Goal: Task Accomplishment & Management: Use online tool/utility

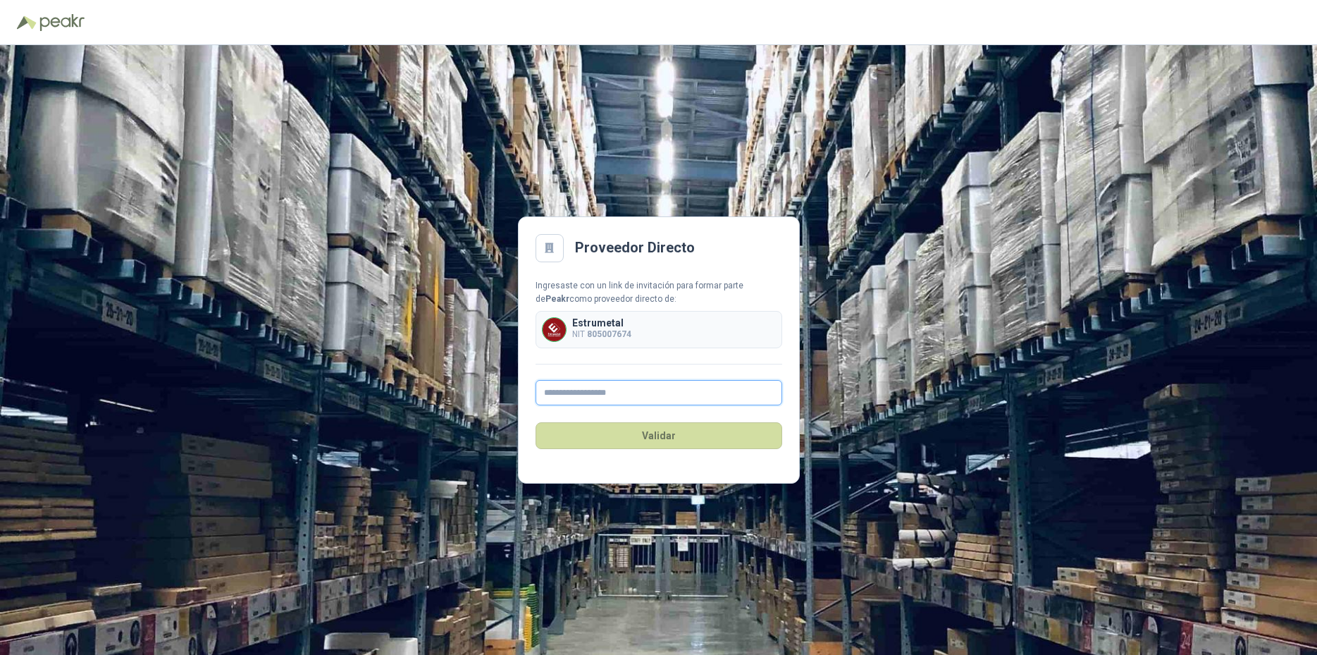
click at [609, 392] on input "text" at bounding box center [659, 392] width 247 height 25
type input "*"
type input "**********"
click at [662, 440] on button "Validar" at bounding box center [659, 435] width 247 height 27
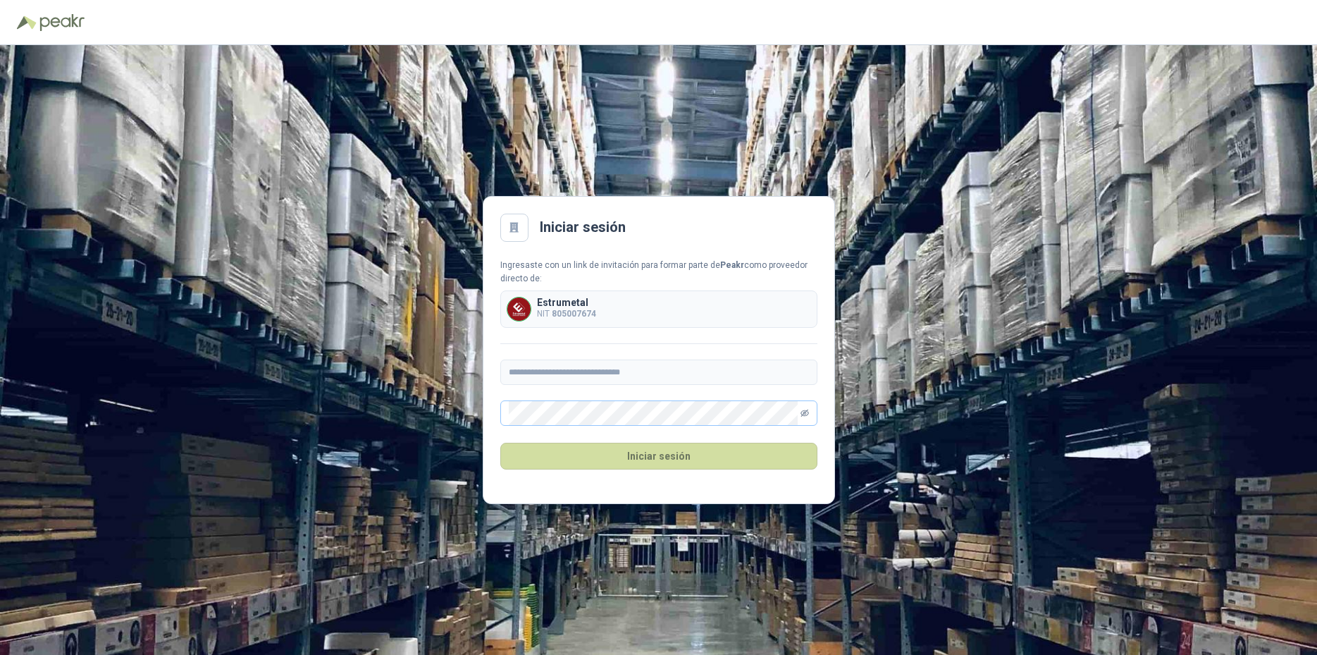
click at [807, 412] on icon "eye-invisible" at bounding box center [804, 413] width 8 height 8
click at [658, 455] on button "Iniciar sesión" at bounding box center [658, 455] width 317 height 27
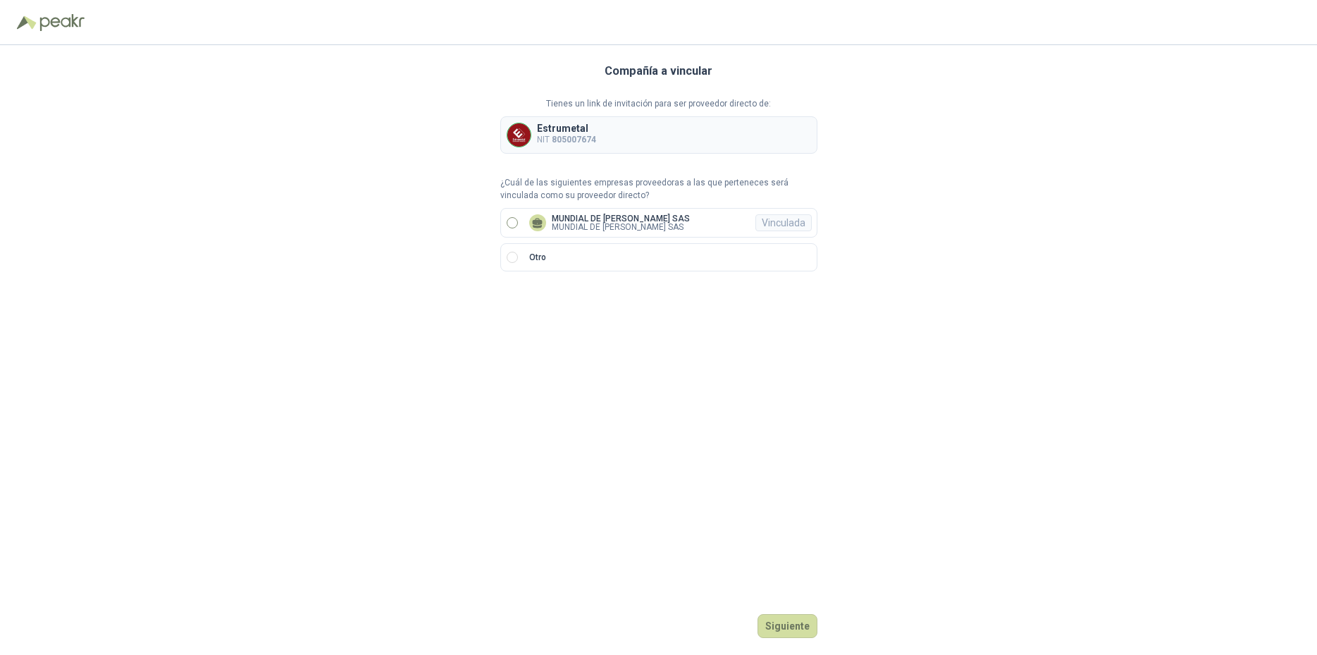
click at [519, 220] on label "MUNDIAL DE GUANTES GUERRERO SAS MUNDIAL DE GUANTES GUERRERO SAS Vinculada" at bounding box center [658, 223] width 317 height 30
click at [805, 629] on button "Ingresar" at bounding box center [790, 626] width 56 height 24
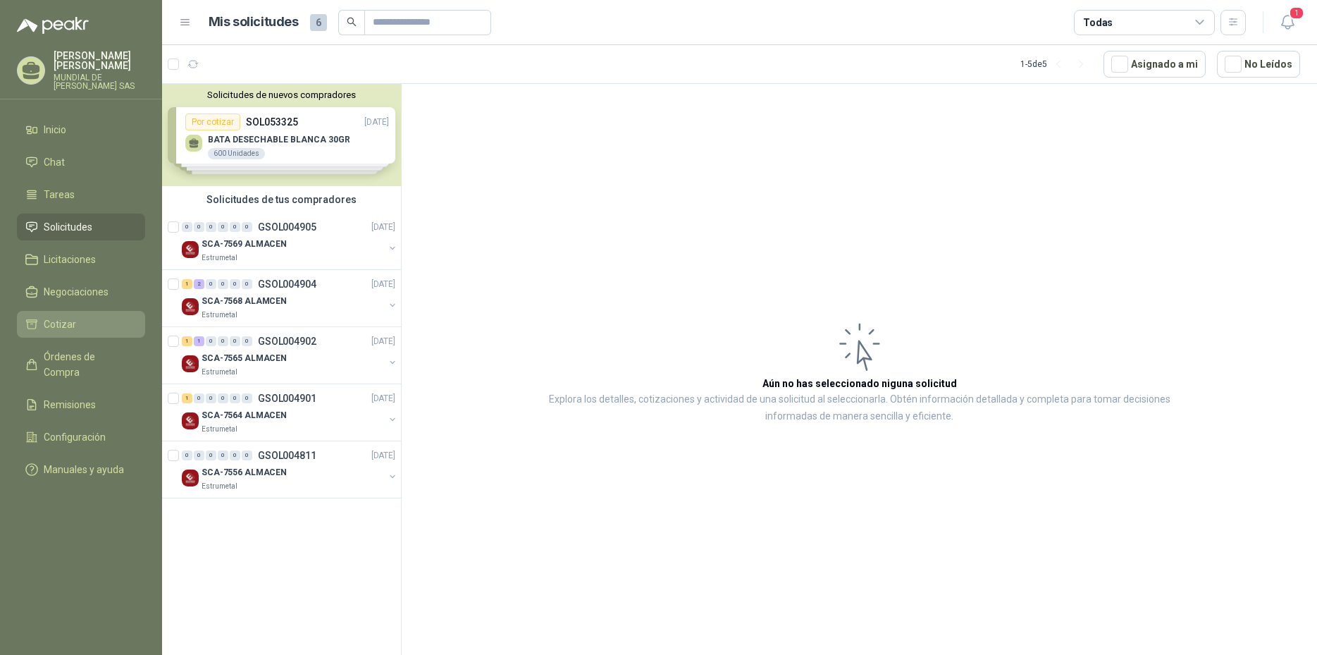
click at [70, 320] on span "Cotizar" at bounding box center [60, 324] width 32 height 16
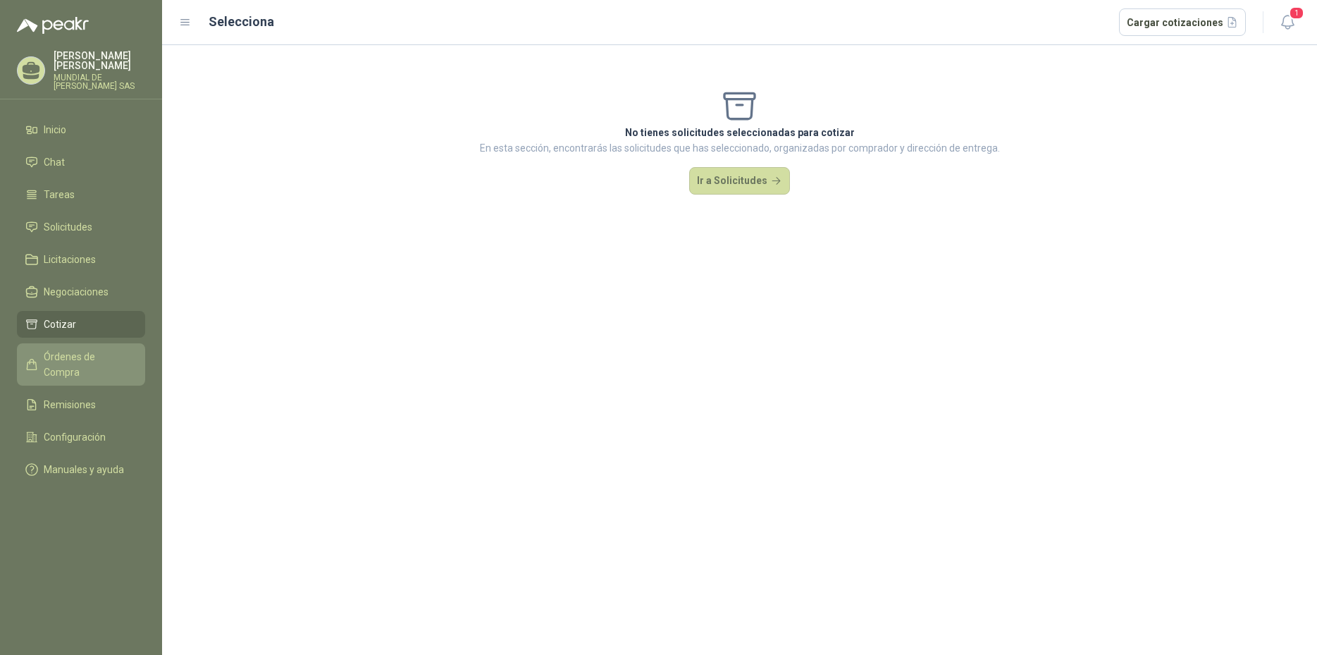
click at [79, 359] on span "Órdenes de Compra" at bounding box center [88, 364] width 88 height 31
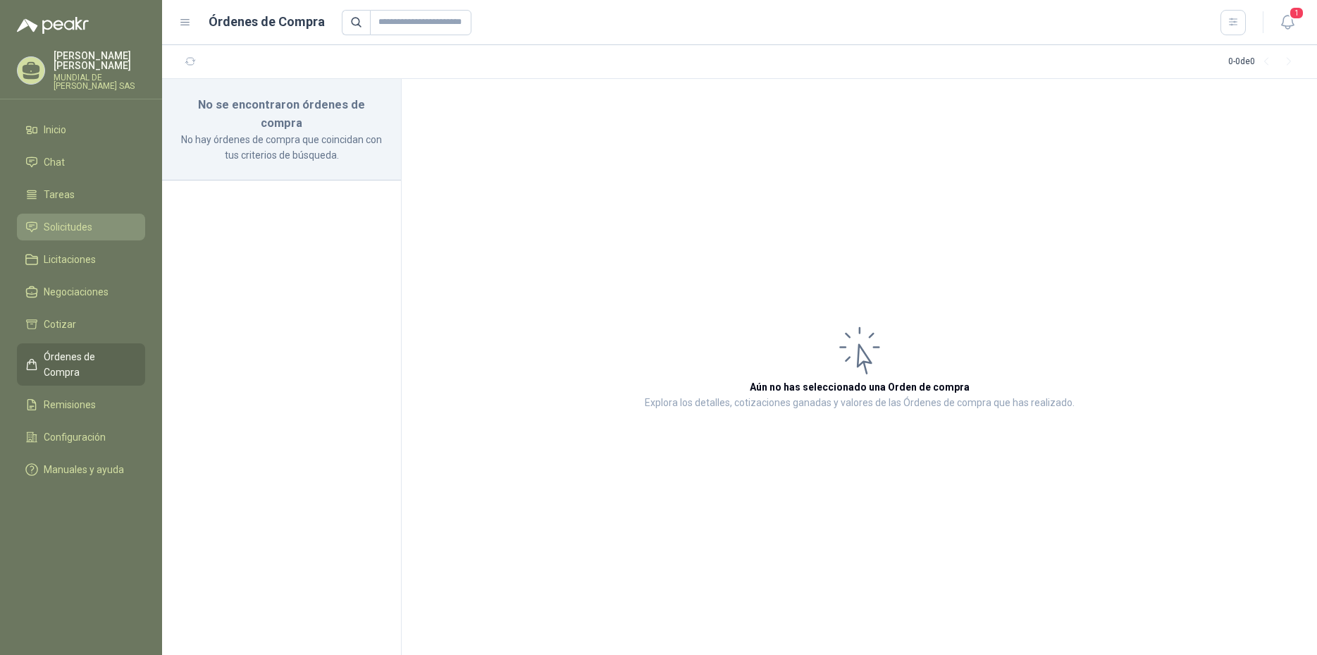
click at [82, 225] on span "Solicitudes" at bounding box center [68, 227] width 49 height 16
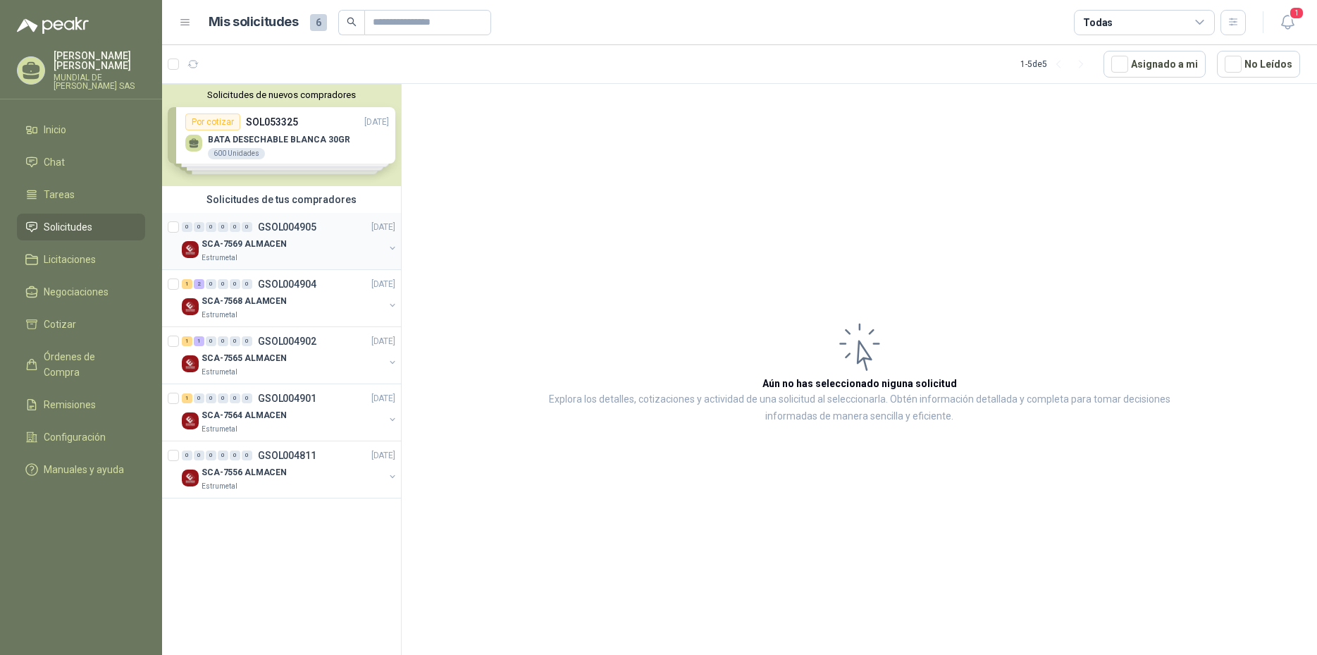
click at [319, 240] on div "SCA-7569 ALMACEN" at bounding box center [293, 243] width 182 height 17
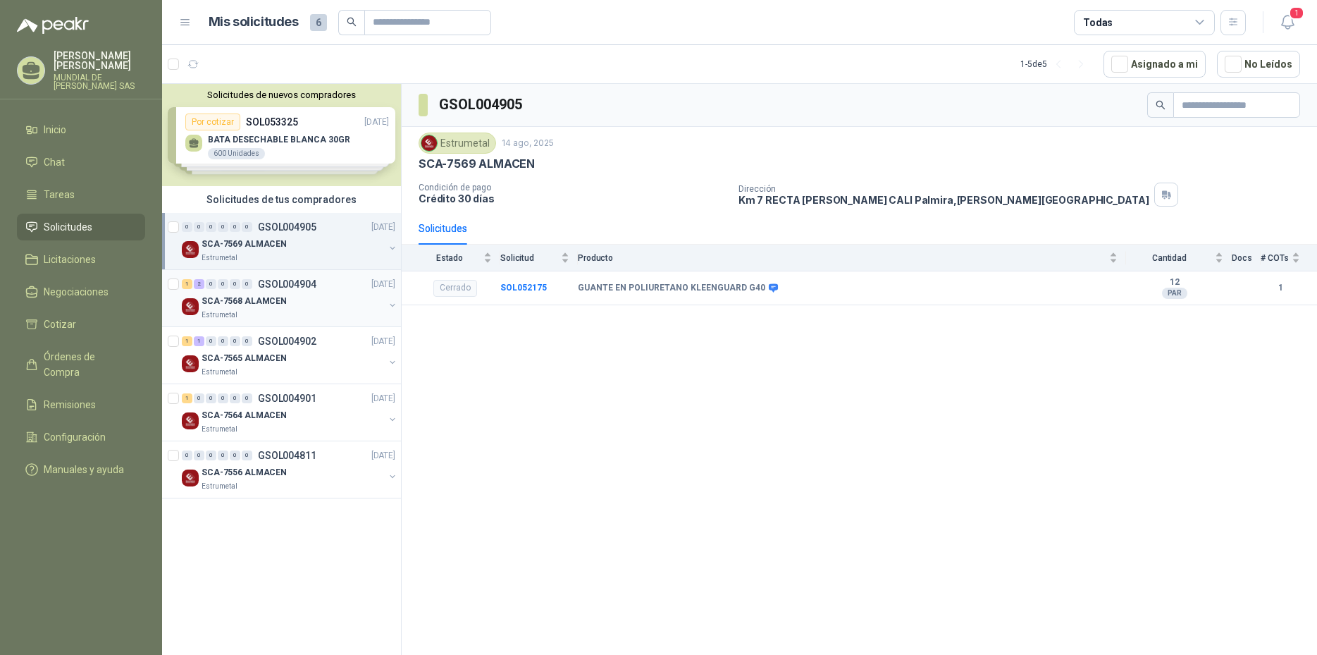
click at [316, 292] on div "1 2 0 0 0 0 GSOL004904 14/08/25" at bounding box center [290, 284] width 216 height 17
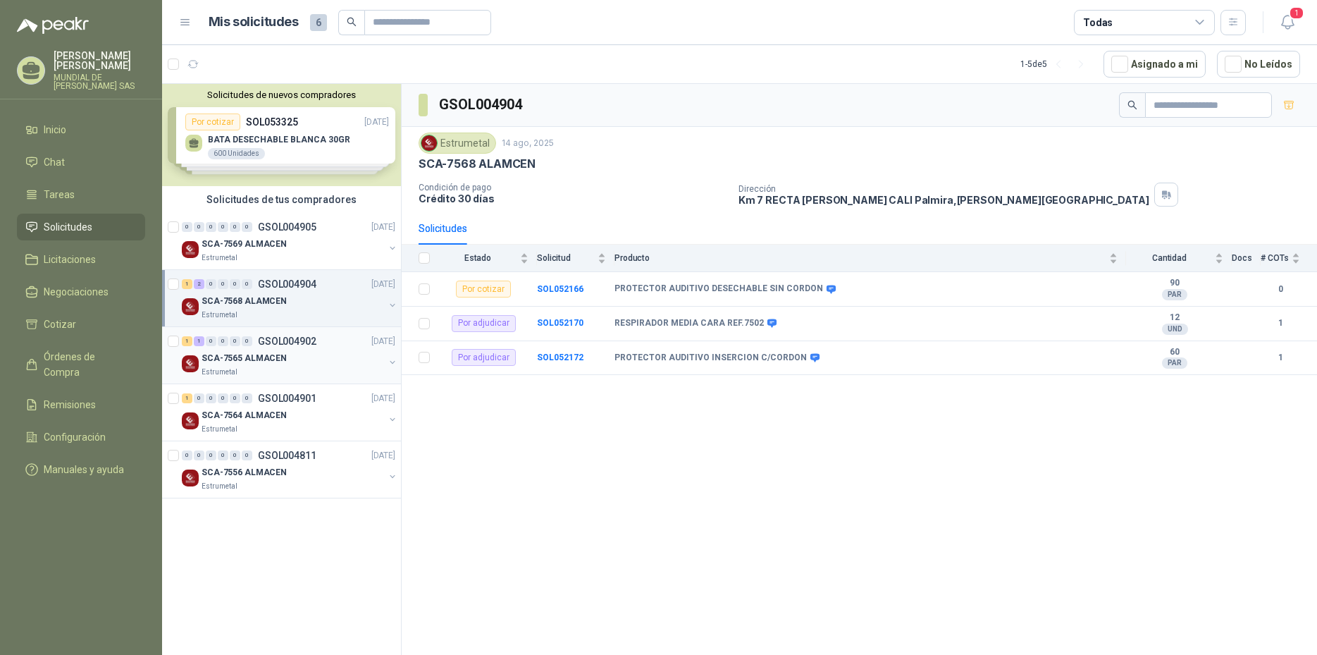
click at [288, 360] on div "SCA-7565 ALMACEN" at bounding box center [293, 357] width 182 height 17
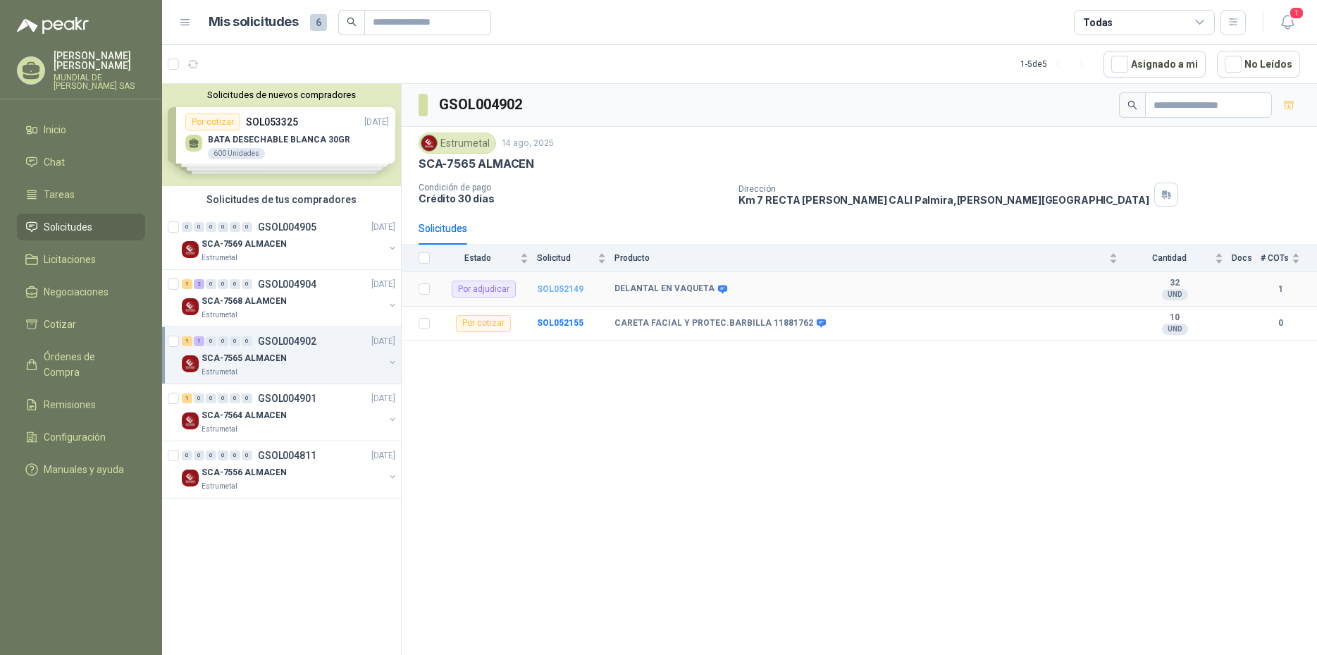
click at [543, 290] on b "SOL052149" at bounding box center [560, 289] width 47 height 10
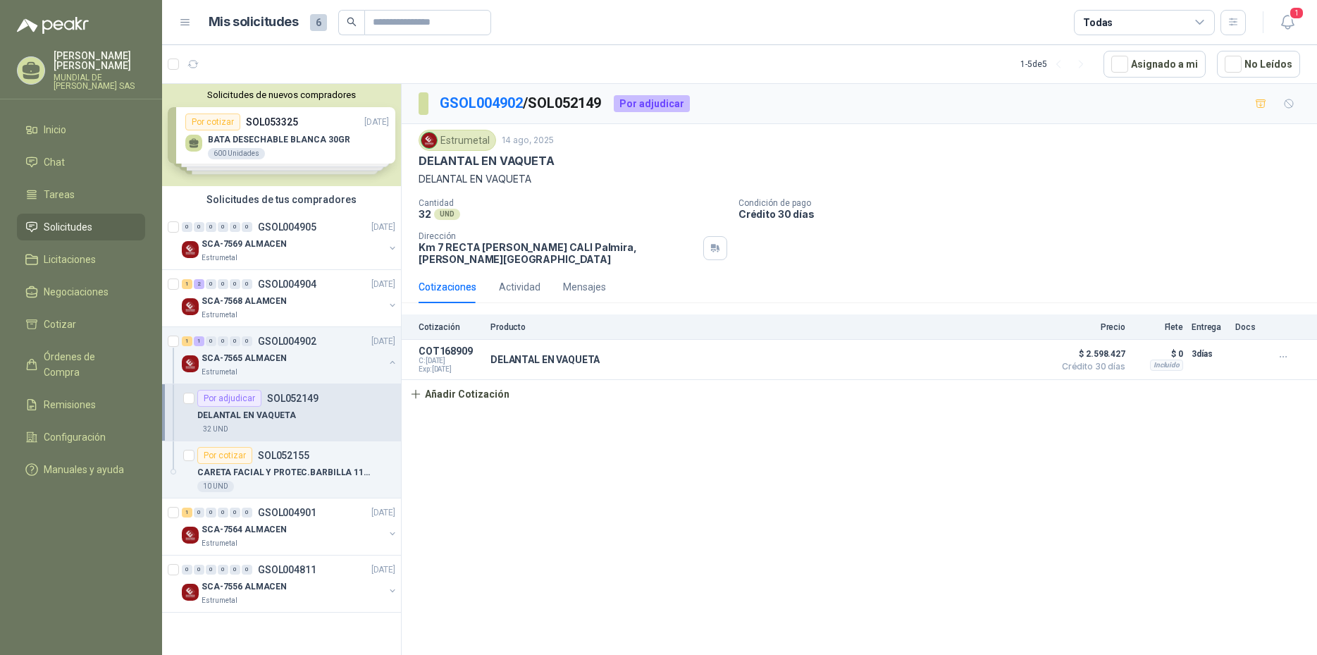
click at [936, 555] on div "GSOL004902 / SOL052149 Por adjudicar Estrumetal 14 ago, 2025 DELANTAL EN VAQUET…" at bounding box center [859, 372] width 915 height 576
click at [302, 485] on div "10 UND" at bounding box center [296, 486] width 198 height 11
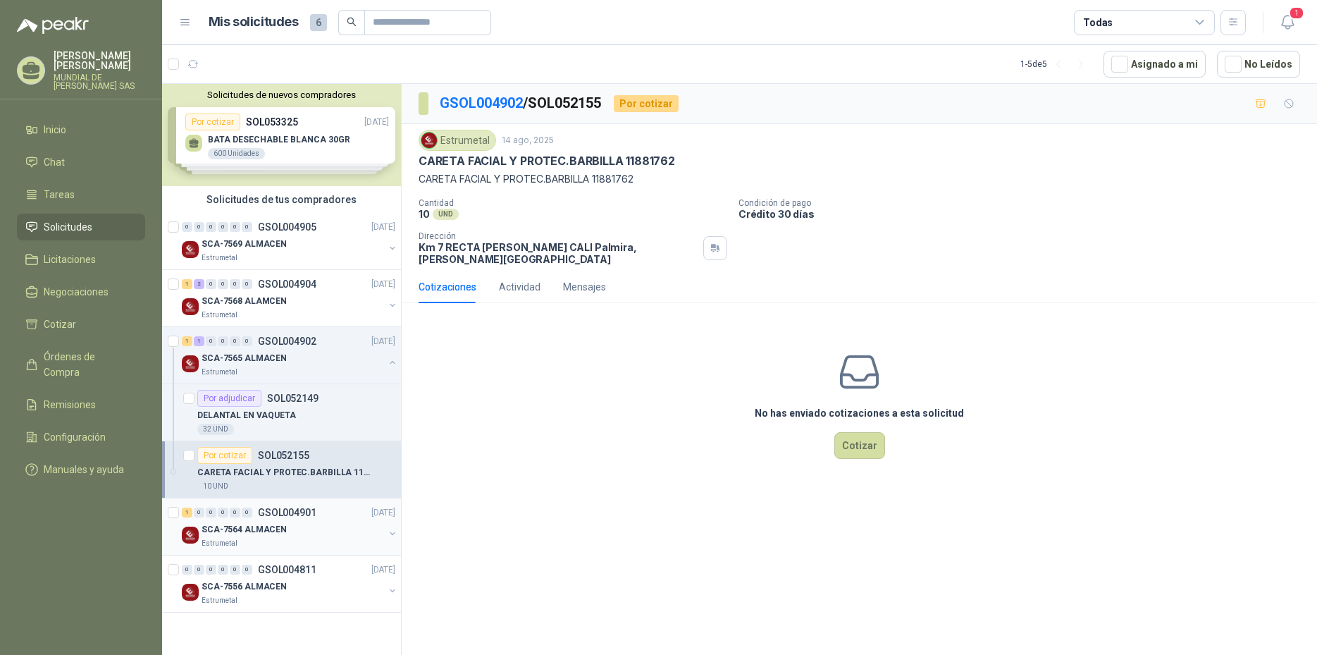
click at [307, 532] on div "SCA-7564 ALMACEN" at bounding box center [293, 529] width 182 height 17
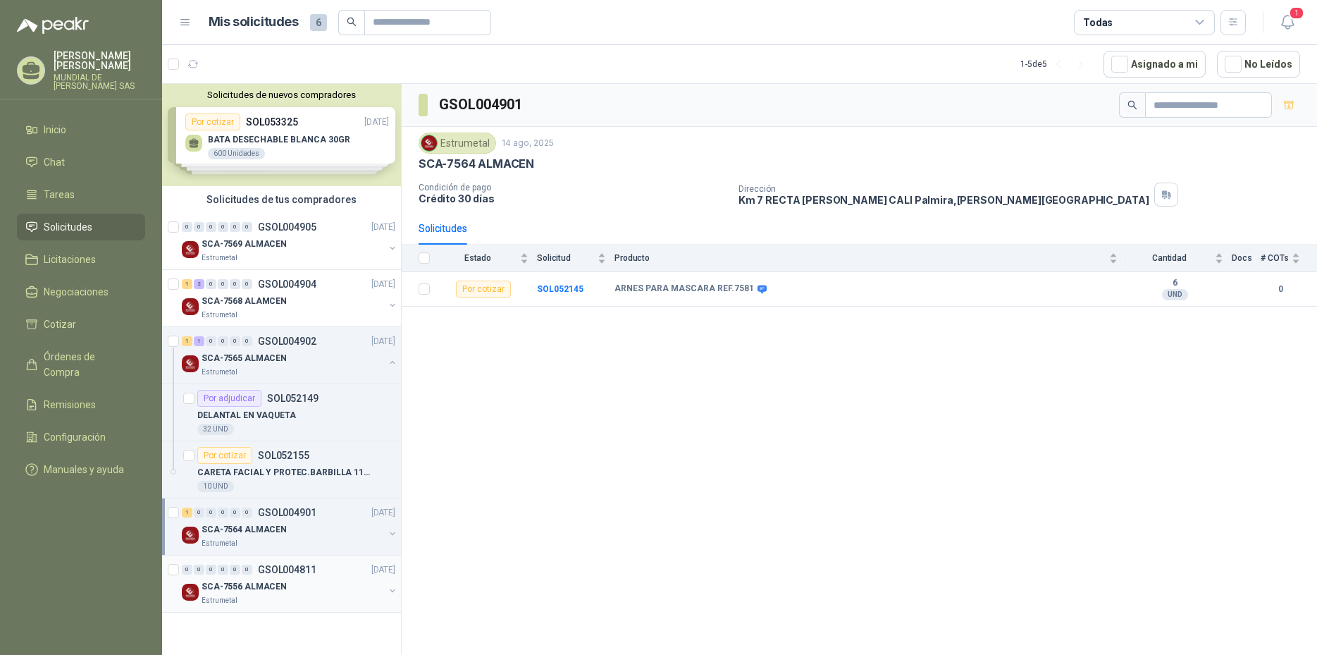
click at [319, 598] on div "Estrumetal" at bounding box center [293, 600] width 182 height 11
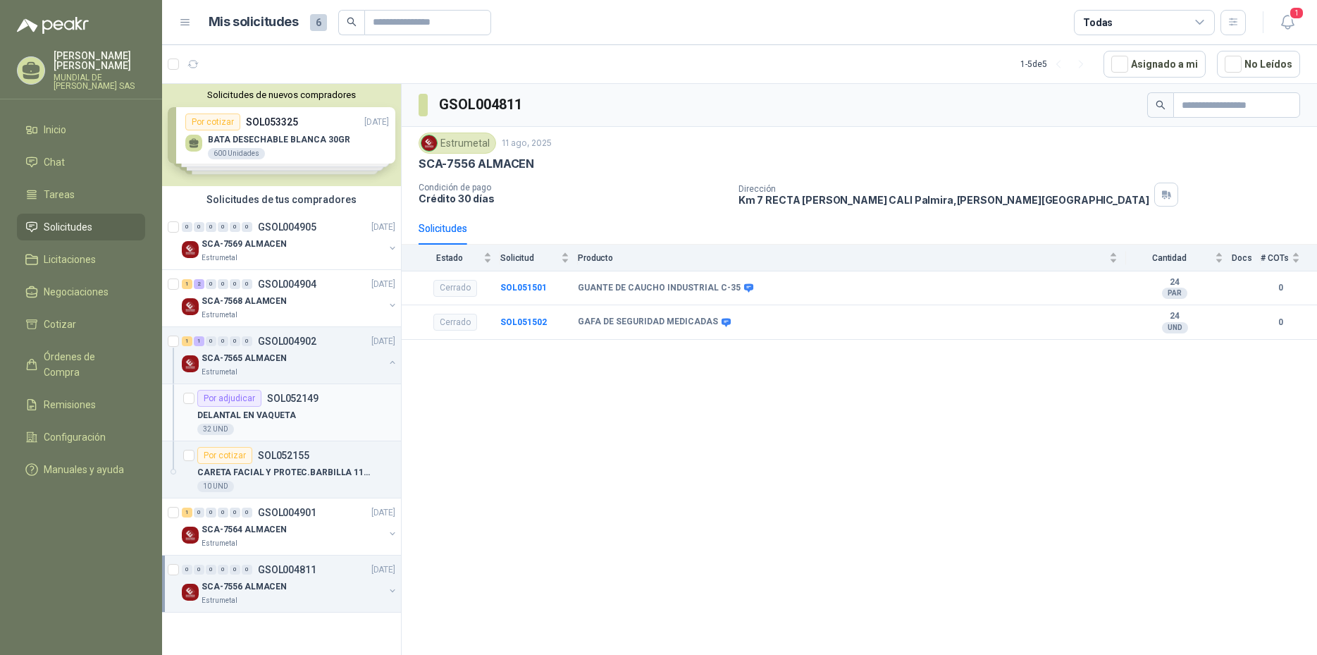
click at [317, 427] on div "32 UND" at bounding box center [296, 428] width 198 height 11
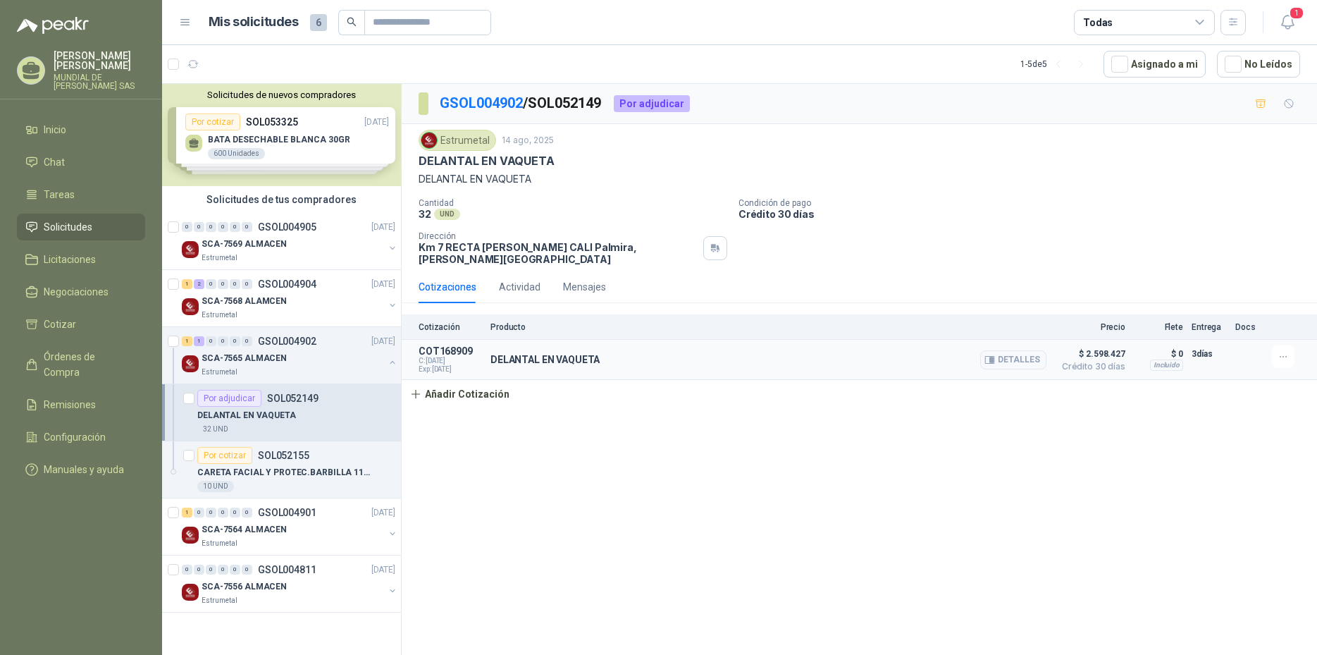
click at [501, 354] on p "DELANTAL EN VAQUETA" at bounding box center [544, 359] width 109 height 11
click at [1290, 350] on button "button" at bounding box center [1283, 356] width 23 height 23
click at [516, 279] on div "Actividad" at bounding box center [520, 287] width 42 height 16
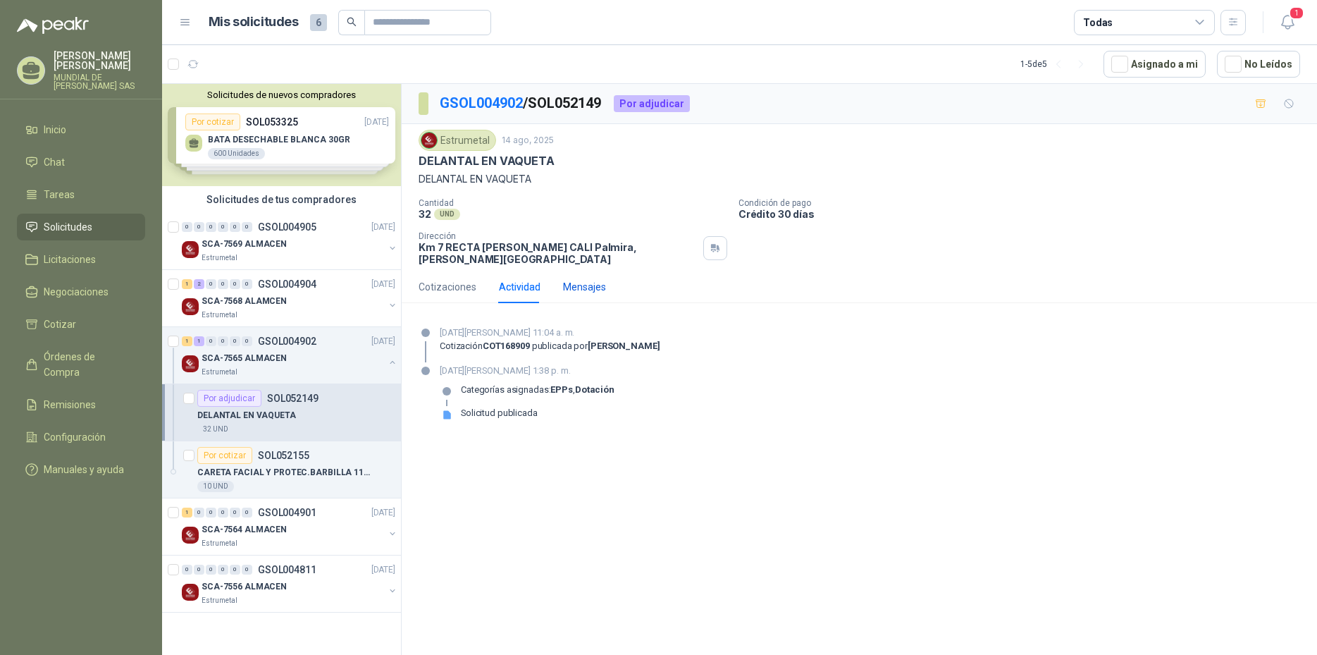
click at [586, 279] on div "Mensajes" at bounding box center [584, 287] width 43 height 16
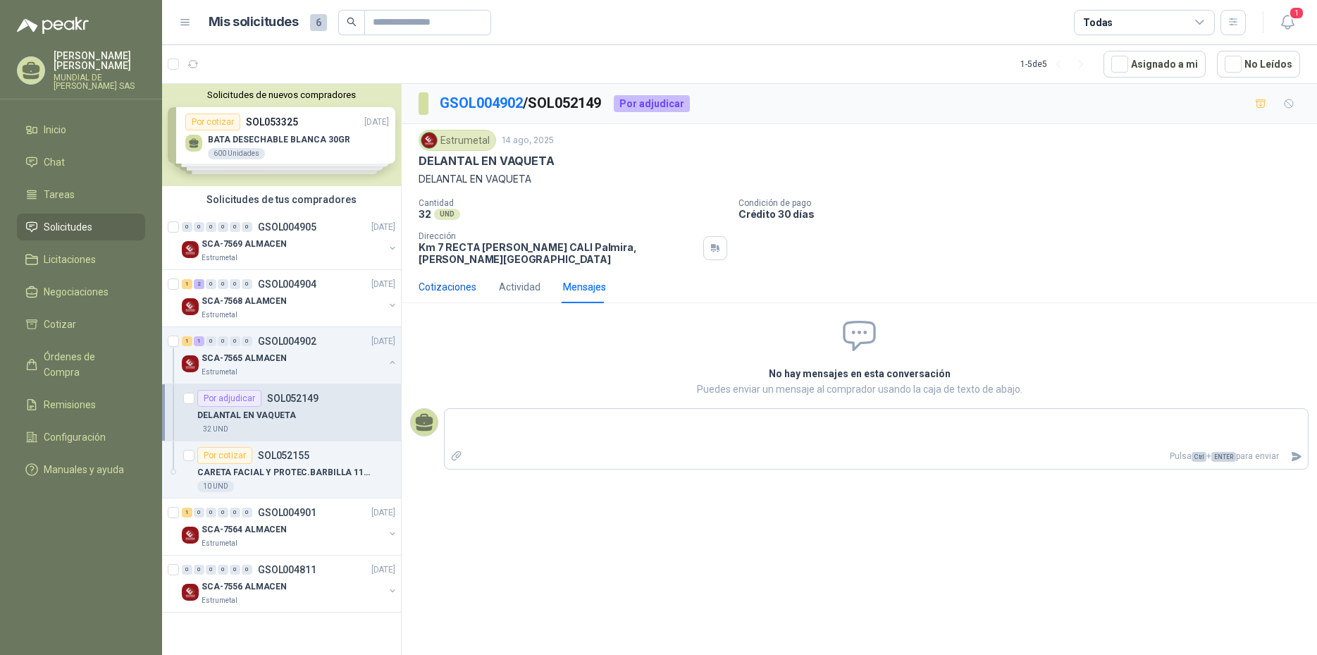
click at [446, 282] on div "Cotizaciones" at bounding box center [448, 287] width 58 height 16
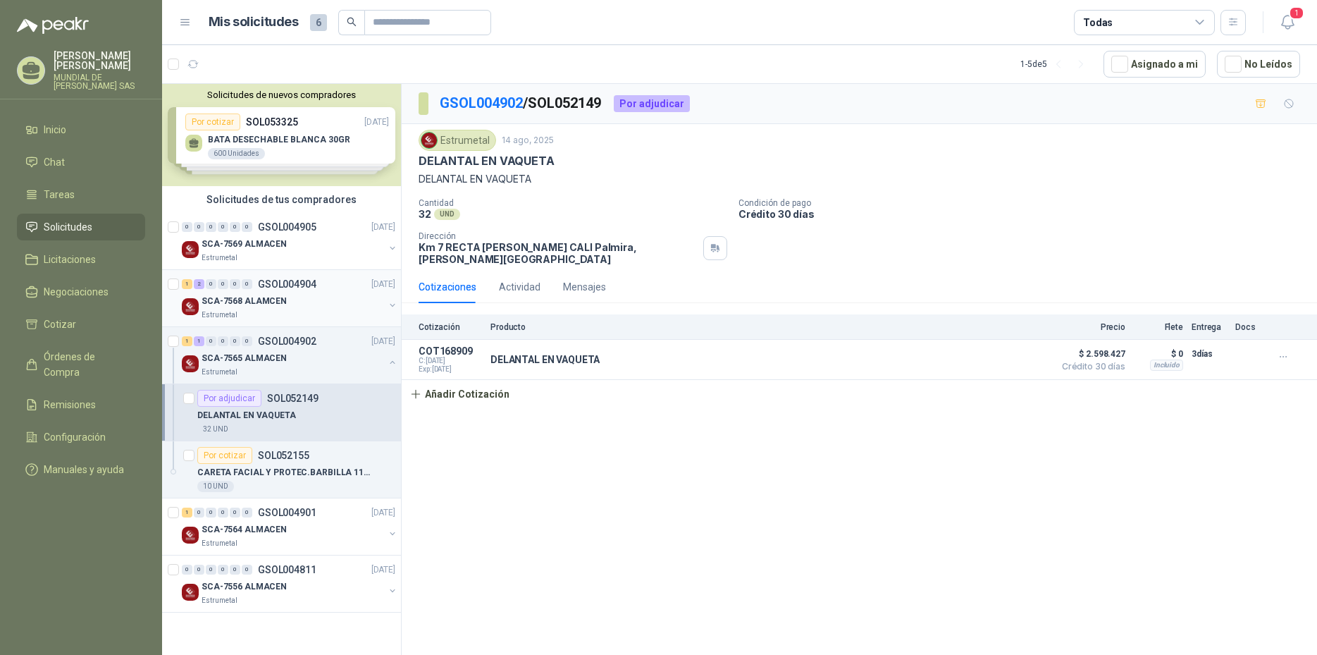
click at [313, 279] on p "GSOL004904" at bounding box center [287, 284] width 58 height 10
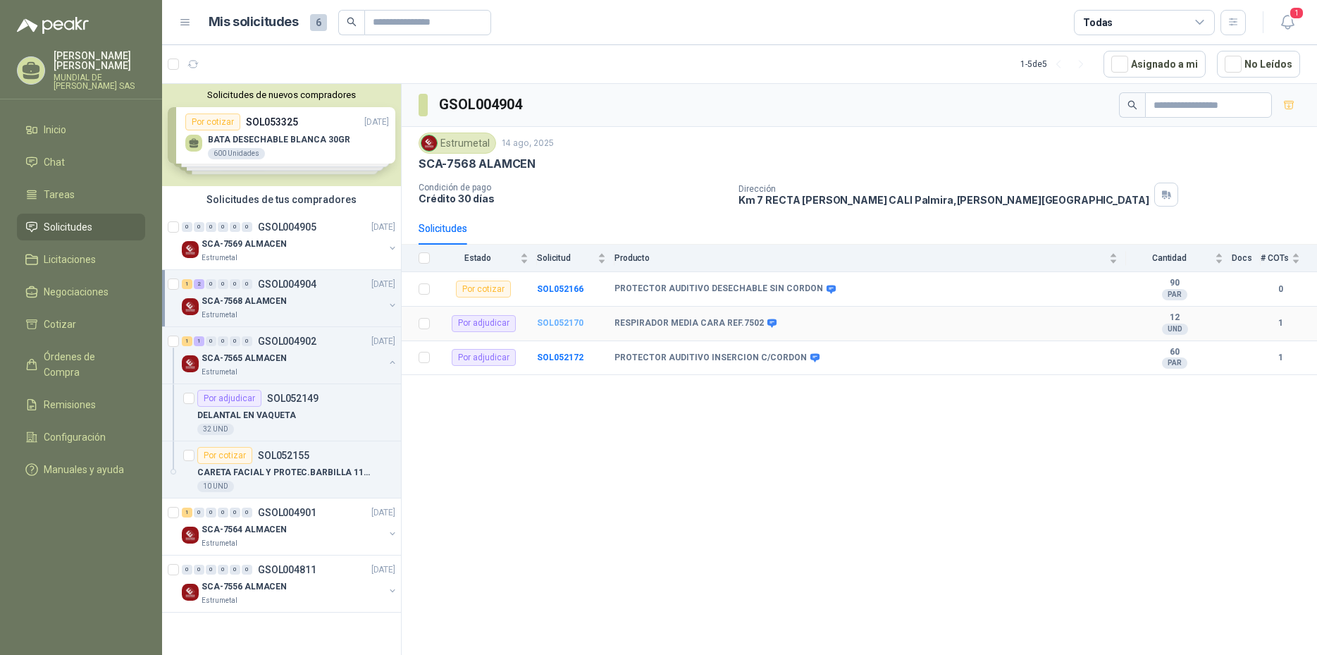
click at [549, 323] on b "SOL052170" at bounding box center [560, 323] width 47 height 10
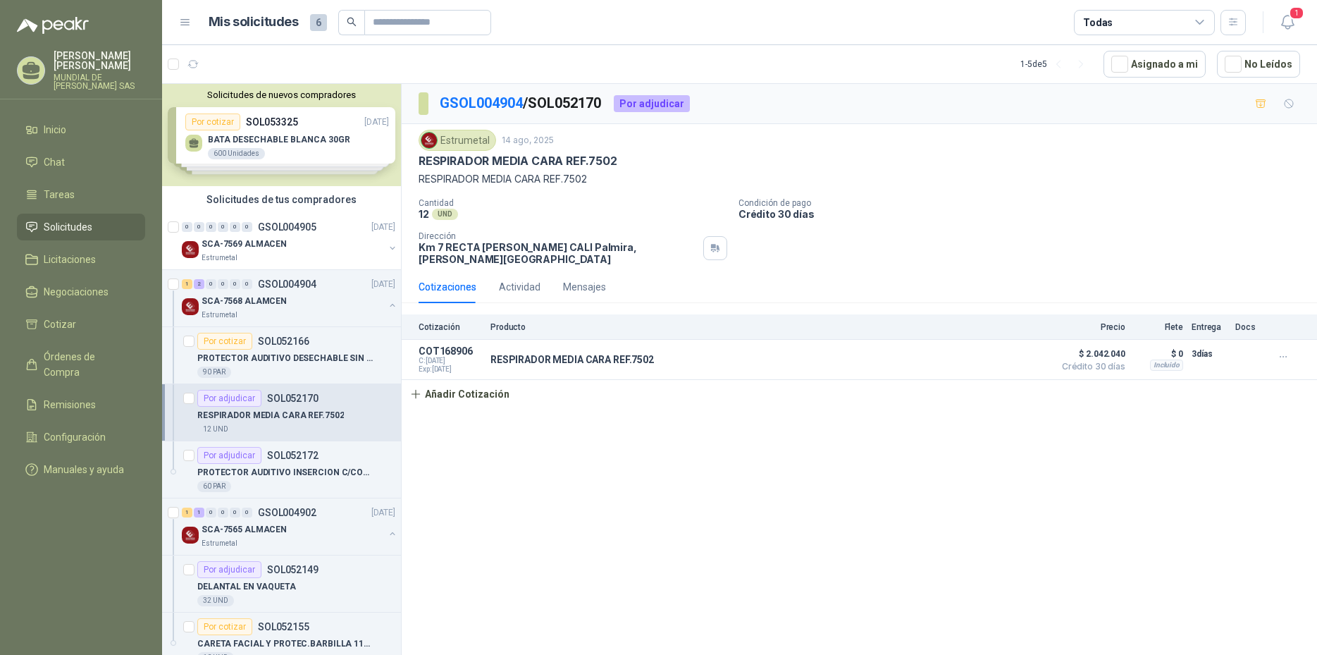
click at [1306, 15] on header "Mis solicitudes 6 Todas 1" at bounding box center [739, 22] width 1155 height 45
click at [1301, 16] on span "1" at bounding box center [1297, 12] width 16 height 13
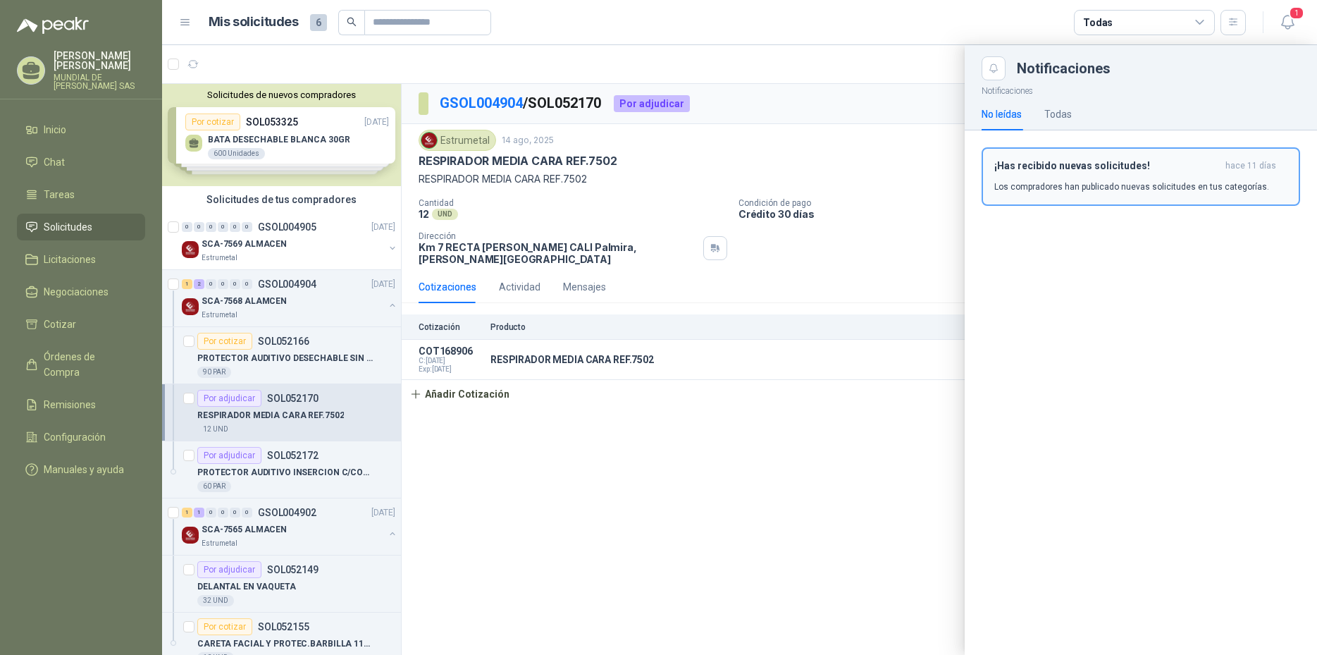
click at [1220, 168] on h3 "¡Has recibido nuevas solicitudes!" at bounding box center [1106, 166] width 225 height 12
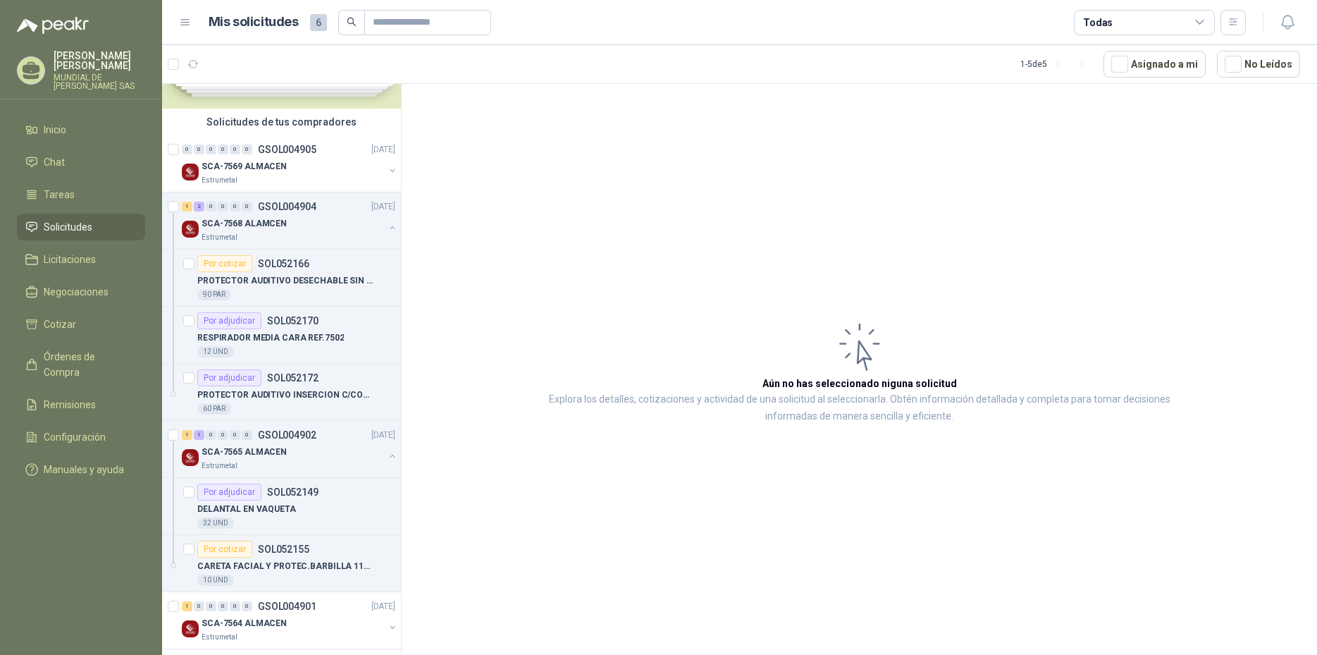
scroll to position [144, 0]
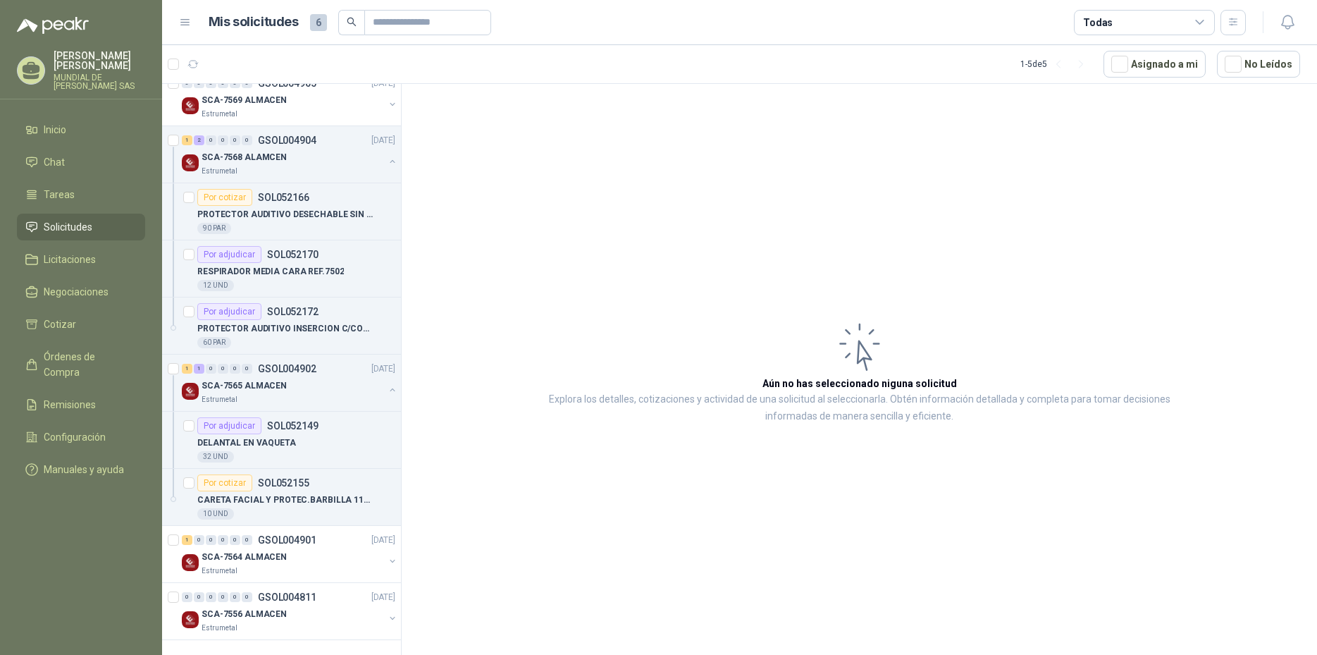
click at [408, 352] on article "Aún no has seleccionado niguna solicitud Explora los detalles, cotizaciones y a…" at bounding box center [859, 372] width 915 height 576
click at [296, 610] on div "SCA-7556 ALMACEN" at bounding box center [293, 613] width 182 height 17
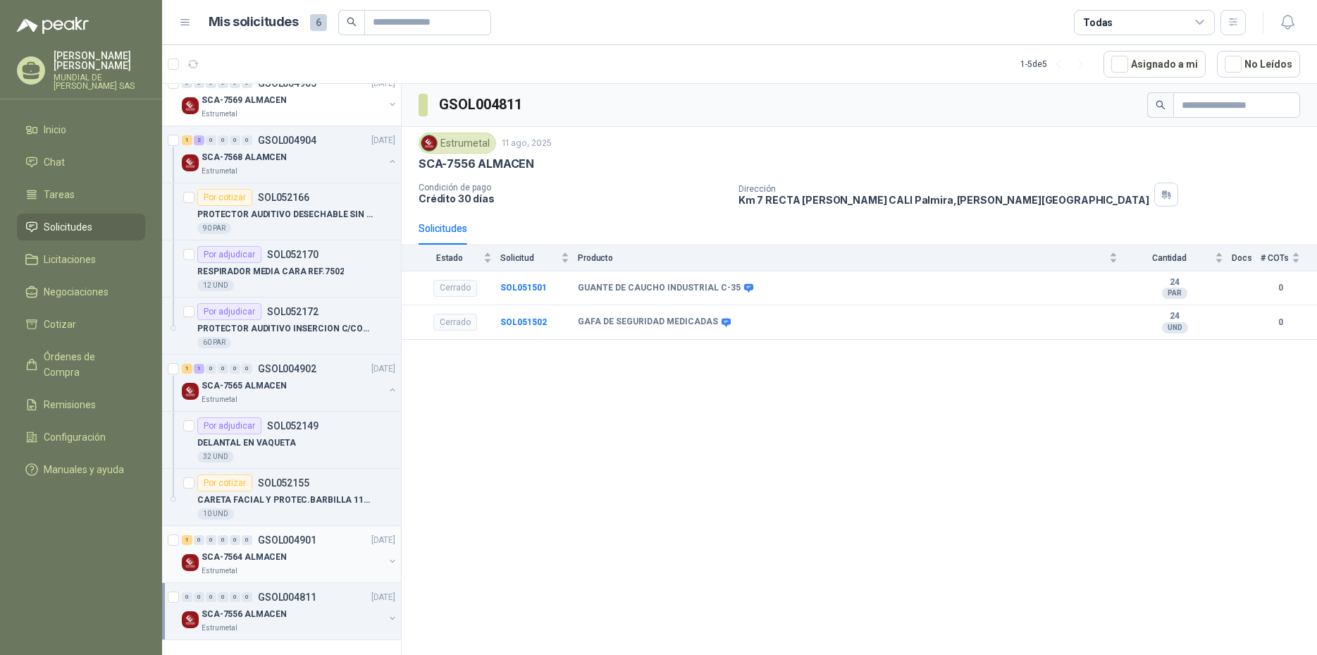
click at [280, 571] on div "Estrumetal" at bounding box center [293, 570] width 182 height 11
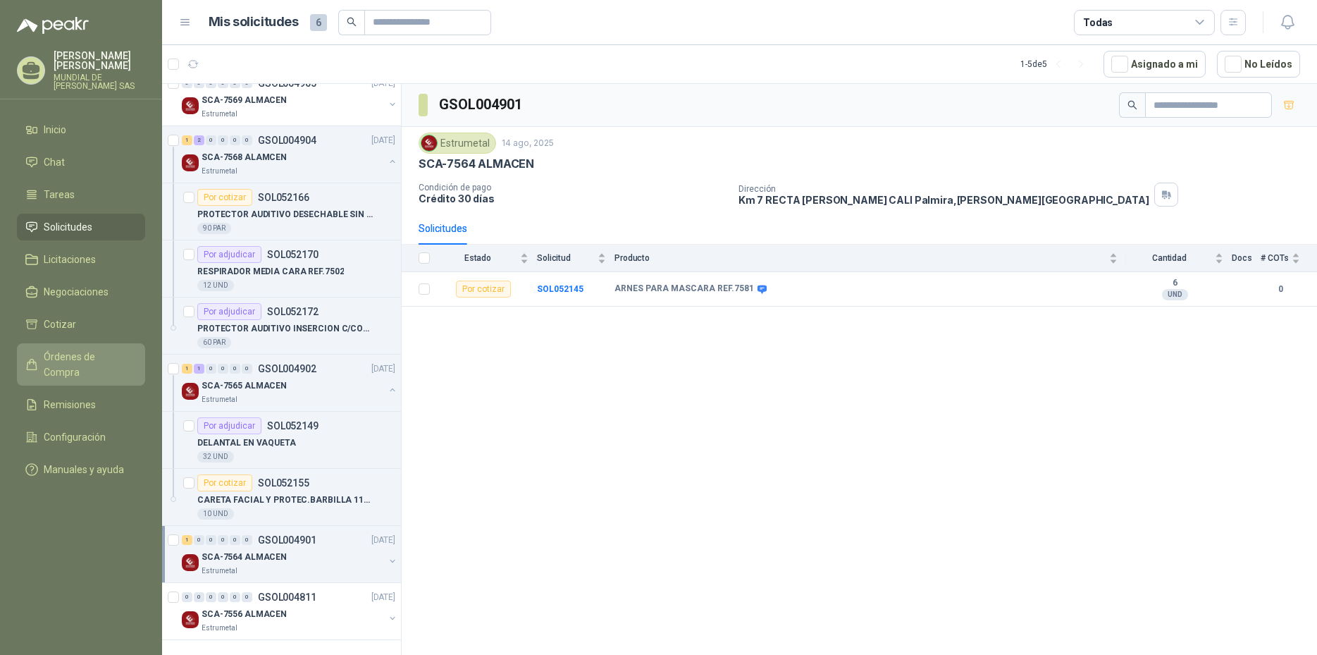
click at [125, 352] on span "Órdenes de Compra" at bounding box center [88, 364] width 88 height 31
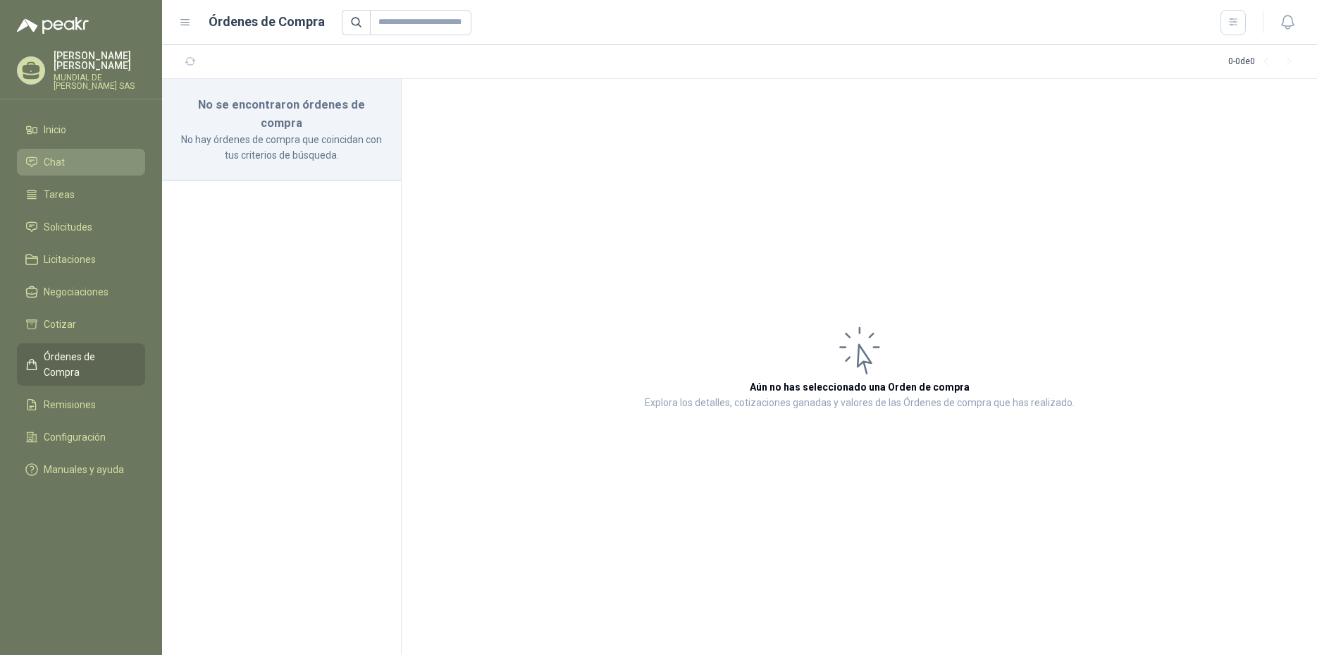
click at [89, 156] on li "Chat" at bounding box center [80, 162] width 111 height 16
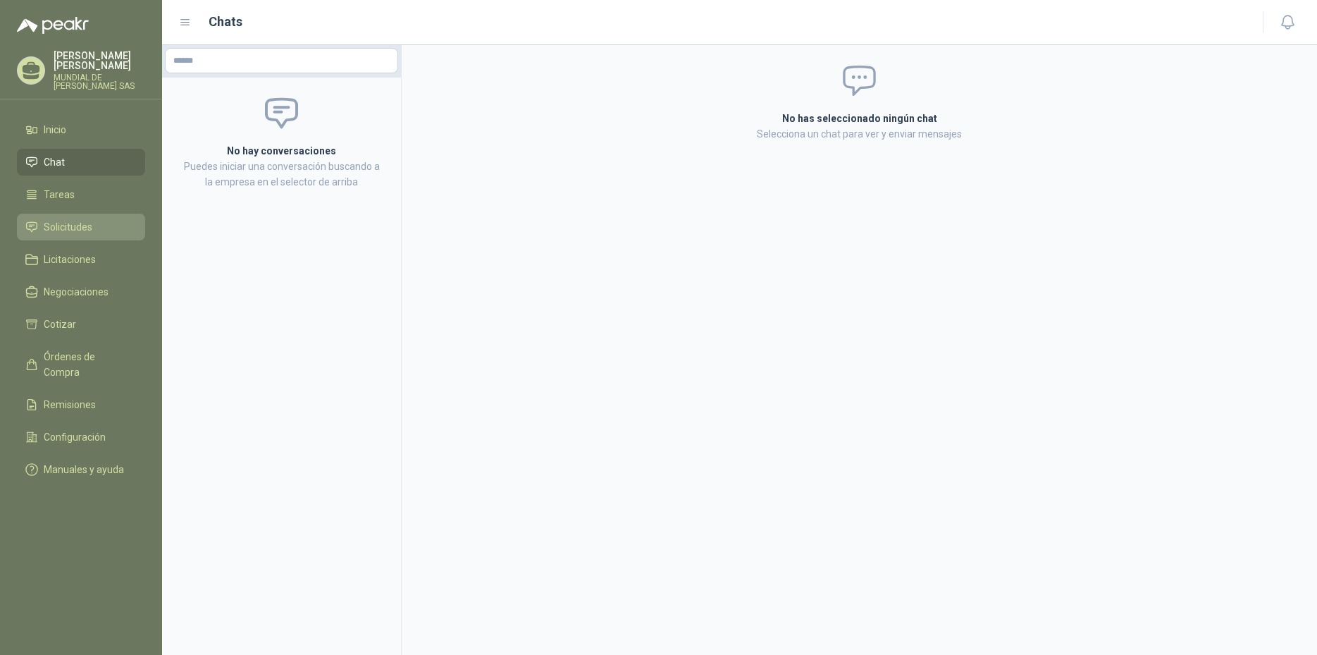
click at [64, 235] on link "Solicitudes" at bounding box center [81, 226] width 128 height 27
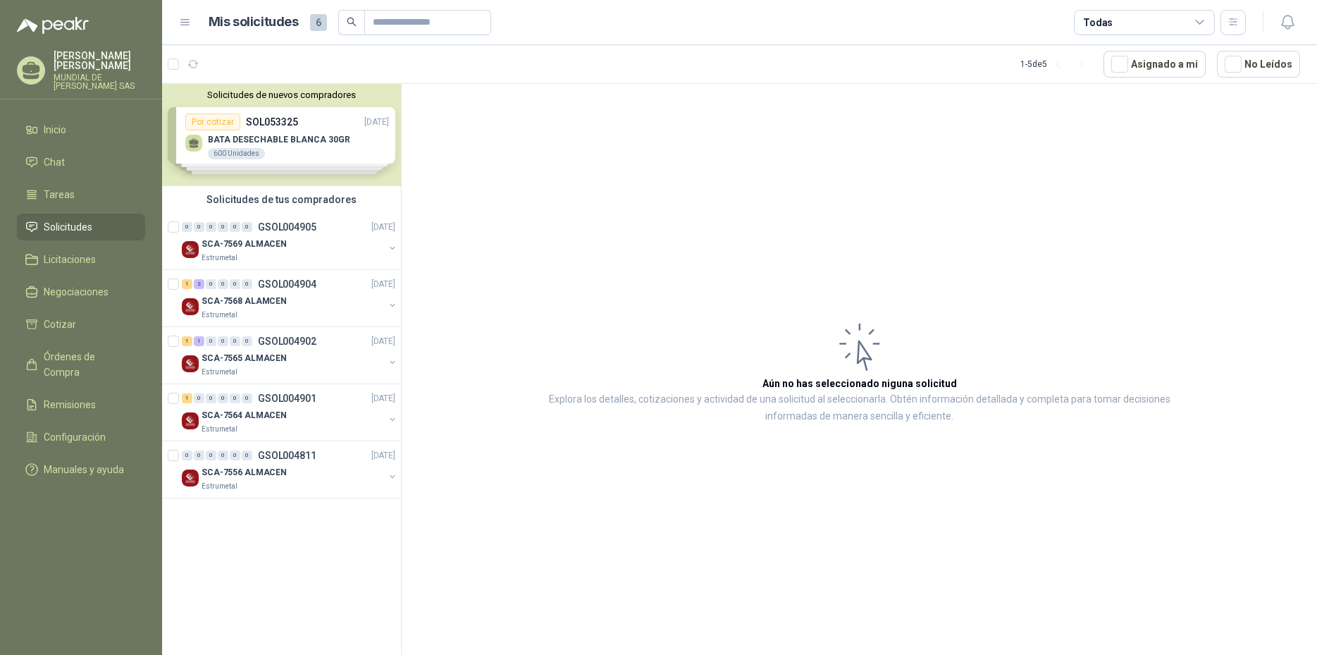
click at [257, 146] on div "Solicitudes de nuevos compradores Por cotizar SOL053325 25/08/25 BATA DESECHABL…" at bounding box center [281, 135] width 239 height 102
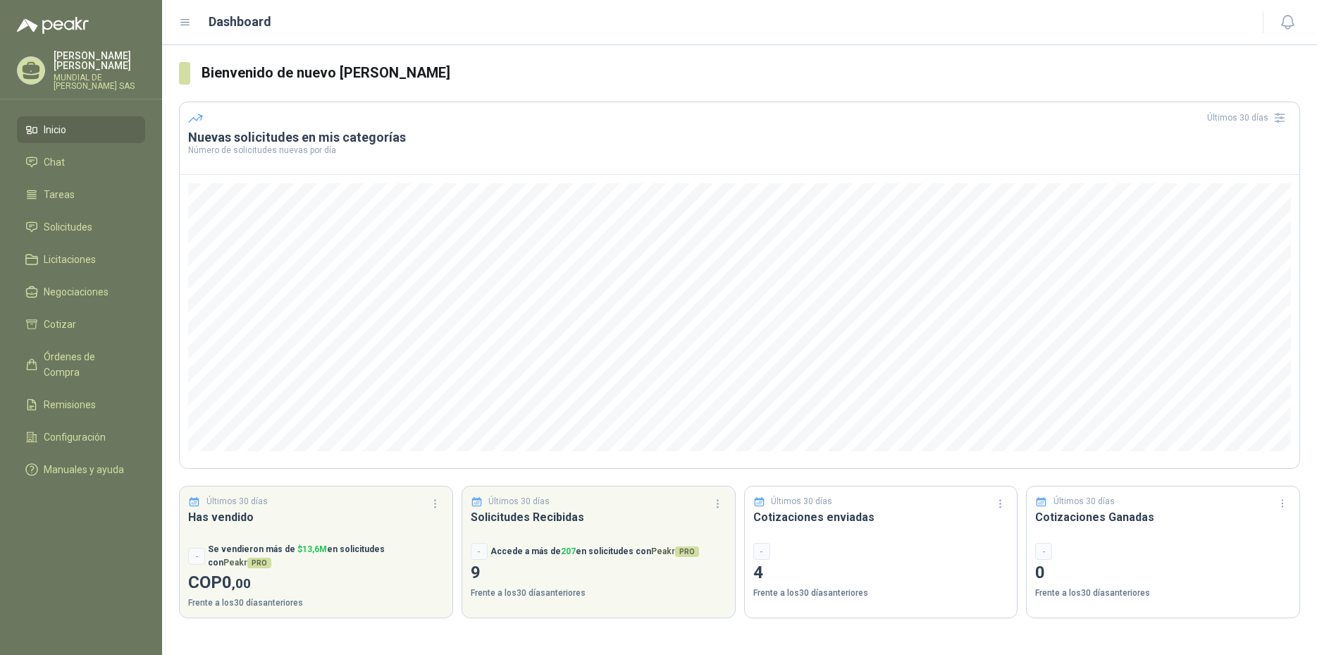
click at [793, 518] on h3 "Cotizaciones enviadas" at bounding box center [881, 517] width 256 height 18
click at [762, 501] on icon at bounding box center [759, 501] width 13 height 13
click at [759, 553] on div "-" at bounding box center [761, 551] width 17 height 17
click at [762, 576] on p "4" at bounding box center [881, 572] width 256 height 27
click at [765, 593] on p "Frente a los 30 días anteriores" at bounding box center [881, 592] width 256 height 13
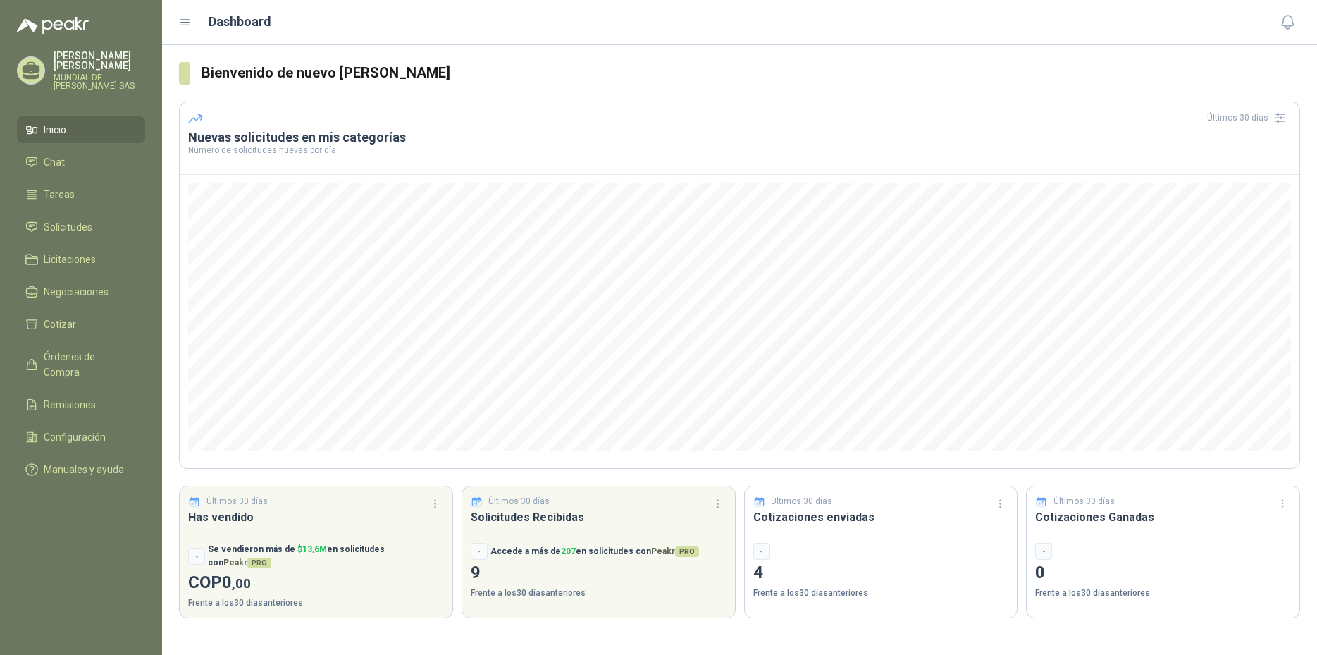
click at [765, 593] on p "Frente a los 30 días anteriores" at bounding box center [881, 592] width 256 height 13
click at [824, 595] on p "Frente a los 30 días anteriores" at bounding box center [881, 592] width 256 height 13
